Goal: Task Accomplishment & Management: Manage account settings

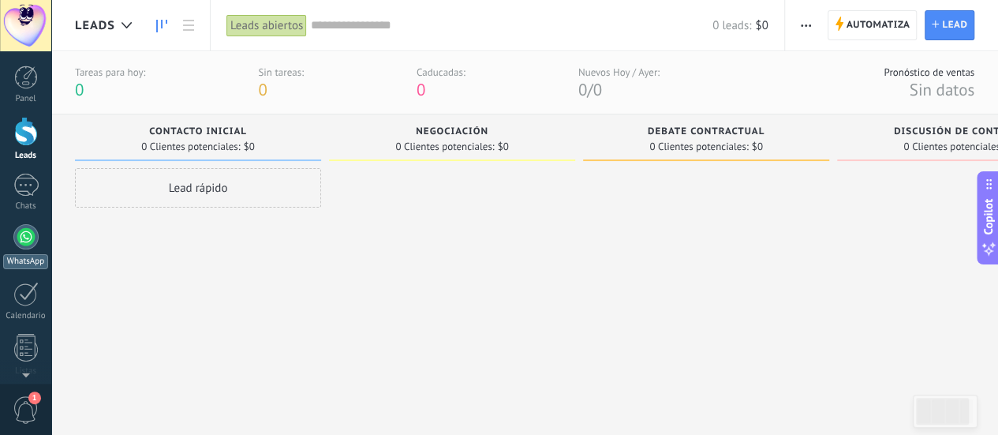
click at [20, 246] on div at bounding box center [25, 236] width 25 height 25
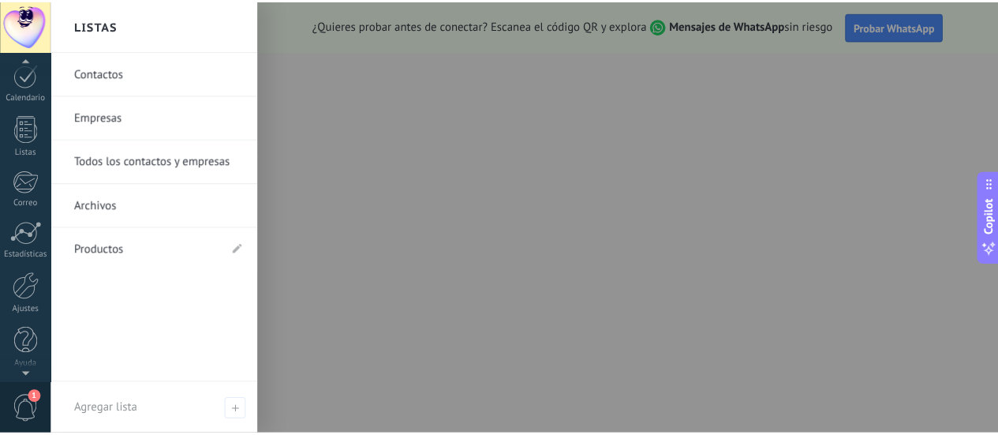
scroll to position [220, 0]
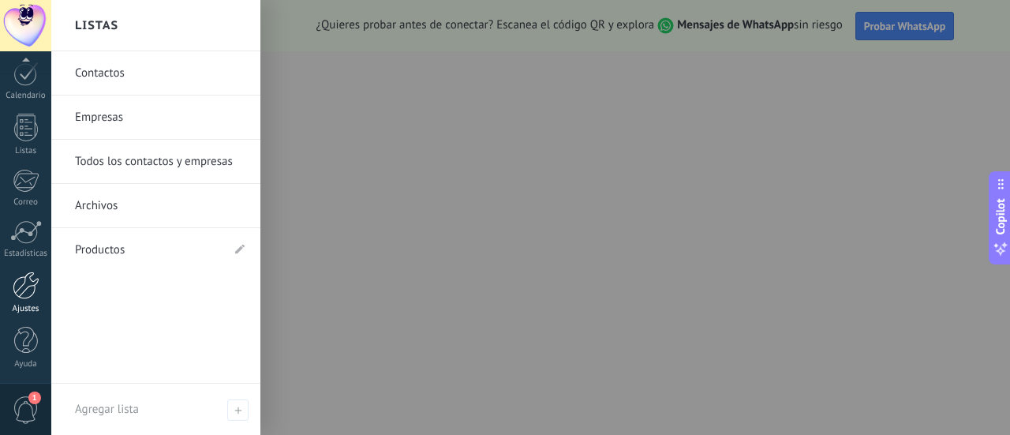
click at [28, 291] on div at bounding box center [26, 285] width 27 height 28
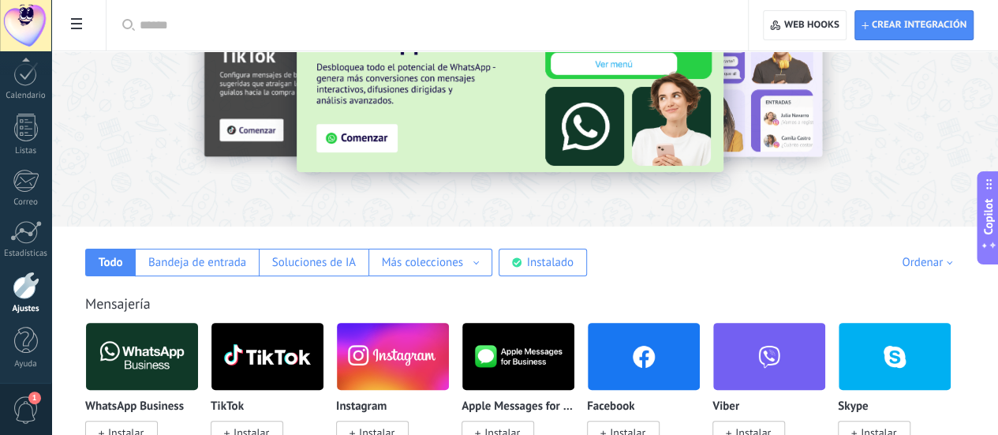
scroll to position [158, 0]
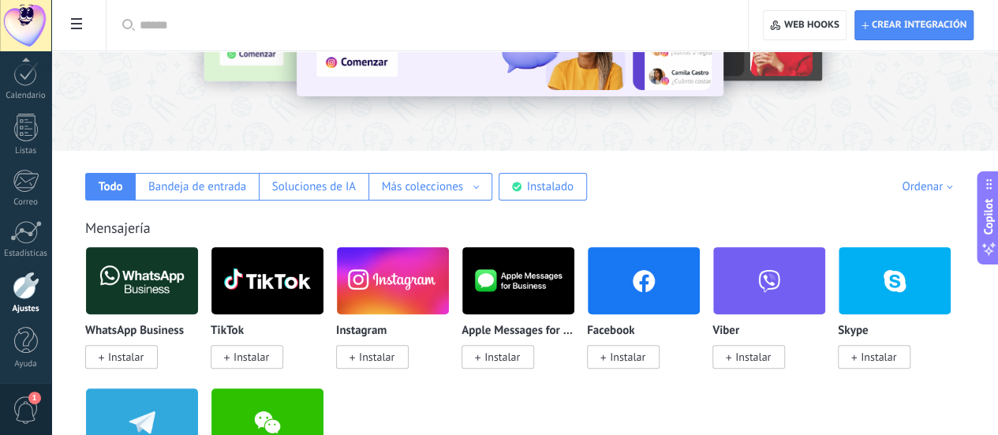
drag, startPoint x: 798, startPoint y: 155, endPoint x: 798, endPoint y: 234, distance: 78.9
